Goal: Find specific page/section: Find specific page/section

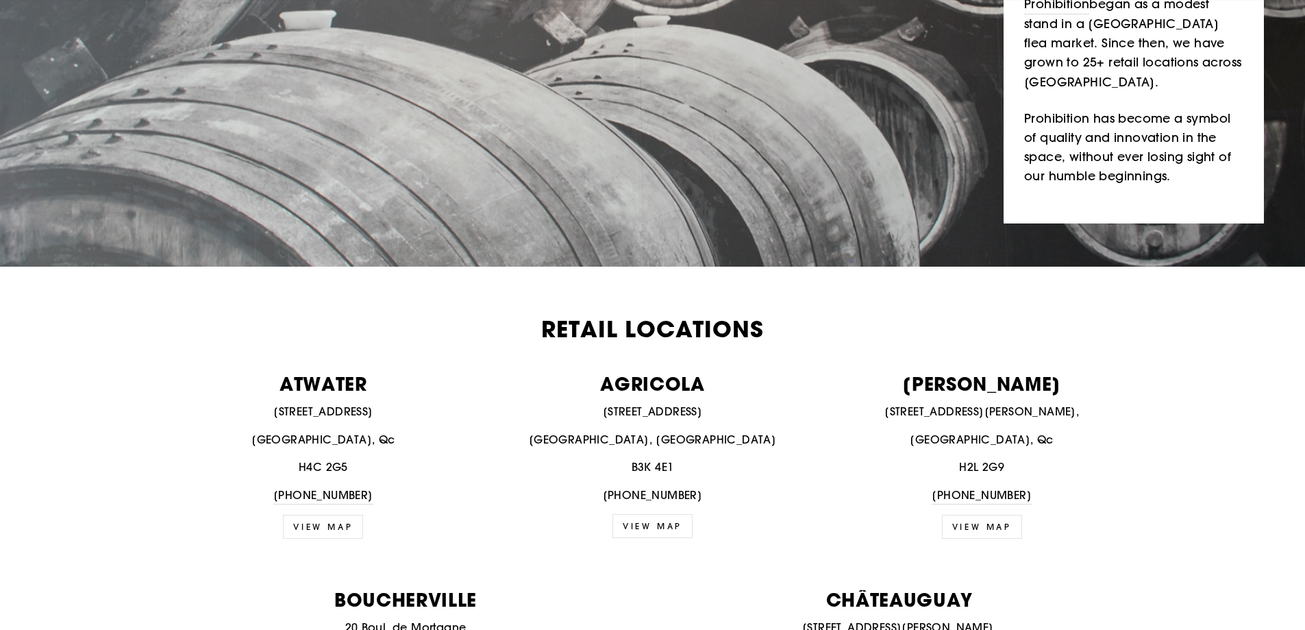
scroll to position [548, 0]
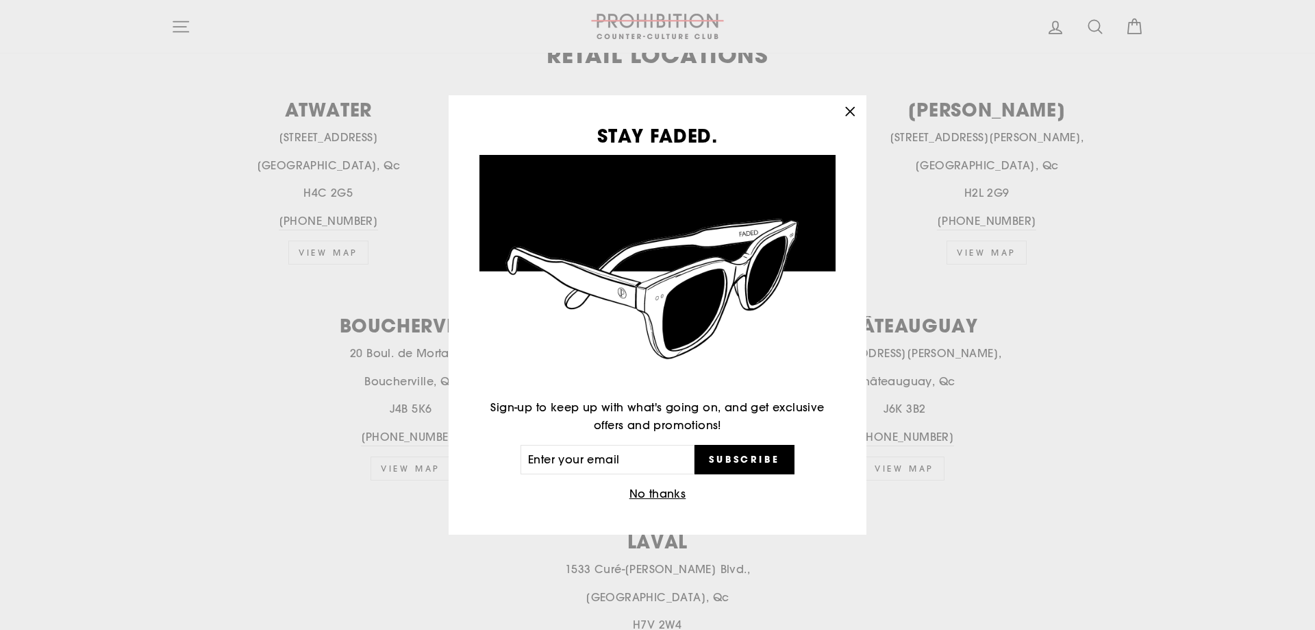
click at [850, 108] on icon "button" at bounding box center [850, 111] width 19 height 19
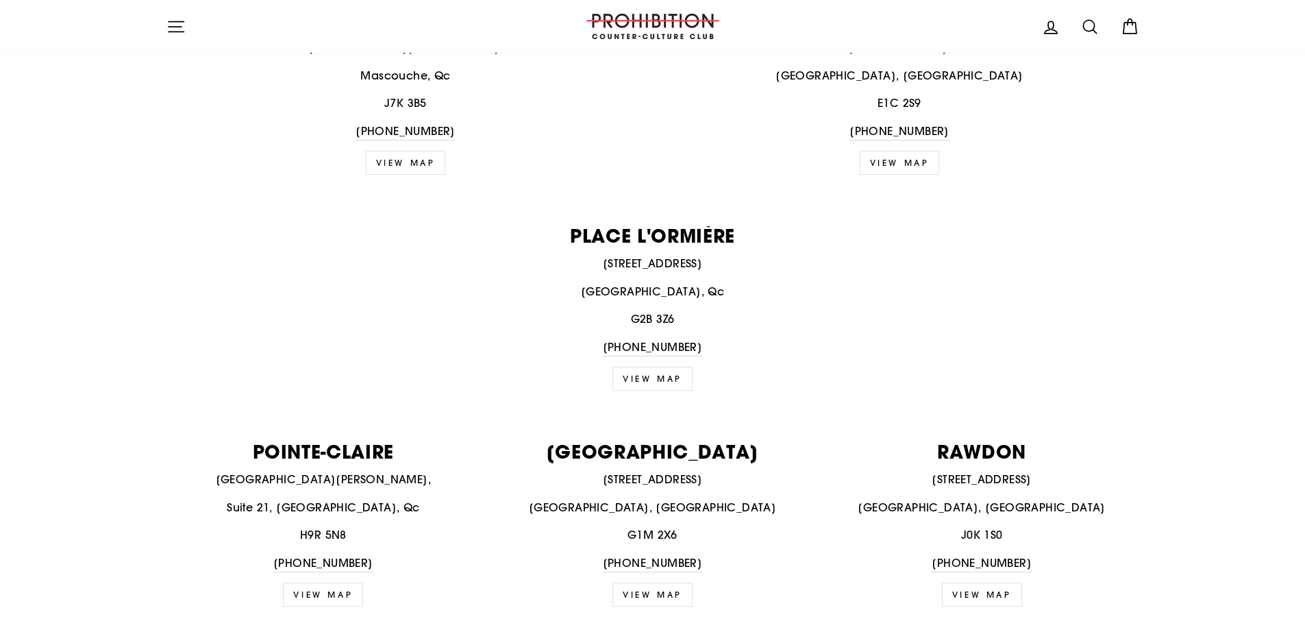
scroll to position [1096, 0]
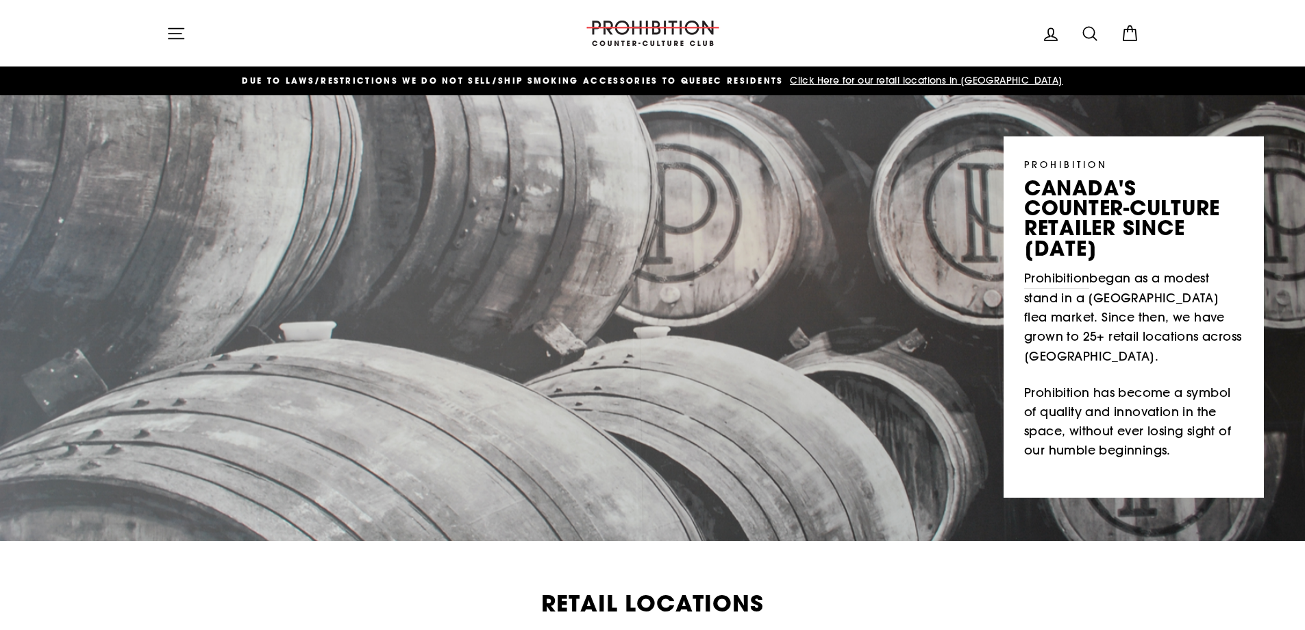
click at [1087, 32] on icon at bounding box center [1089, 33] width 19 height 19
click at [358, 35] on input "Search our store" at bounding box center [647, 33] width 902 height 46
type input "marihuana"
click at [166, 10] on button "Search" at bounding box center [180, 33] width 29 height 46
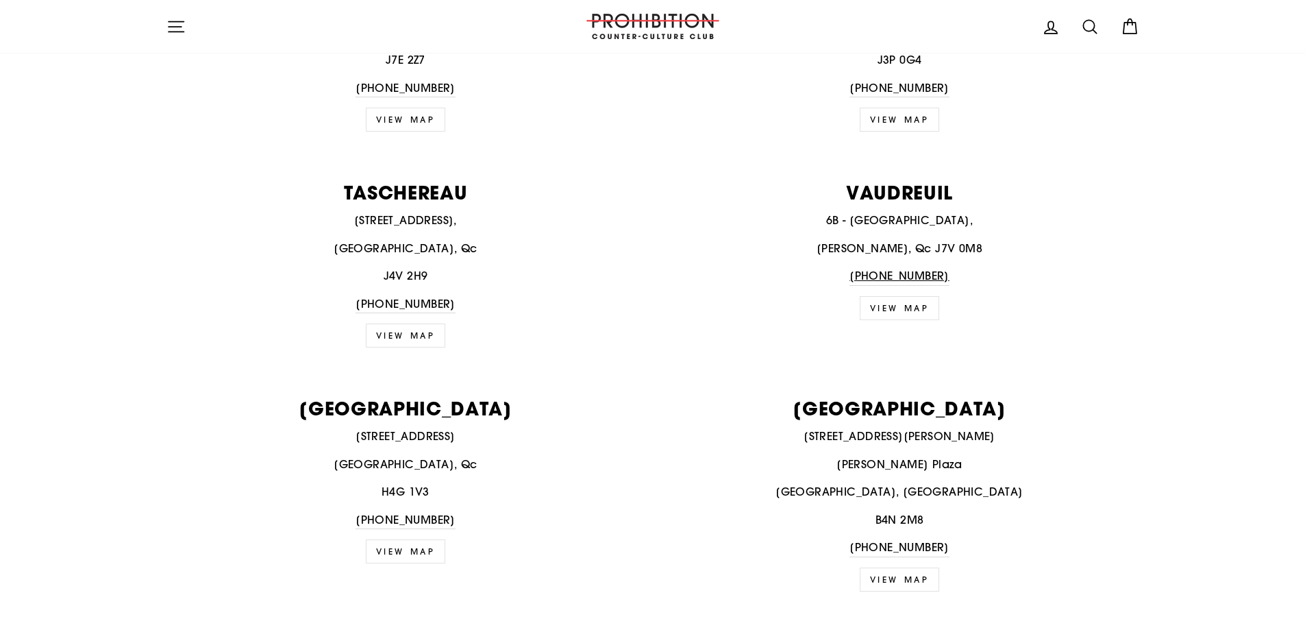
scroll to position [2192, 0]
click at [402, 333] on link "VIEW MAP" at bounding box center [406, 335] width 80 height 24
